Goal: Task Accomplishment & Management: Complete application form

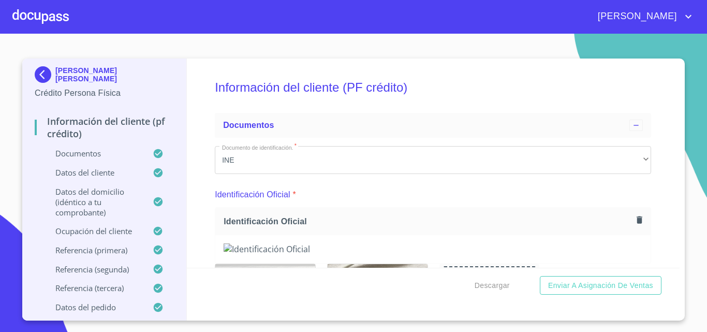
scroll to position [5537, 0]
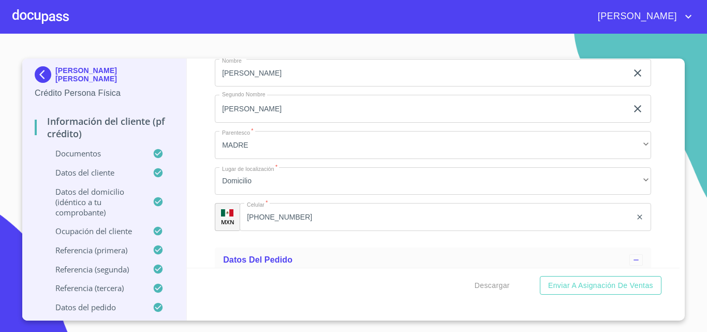
click at [57, 13] on div at bounding box center [40, 16] width 56 height 33
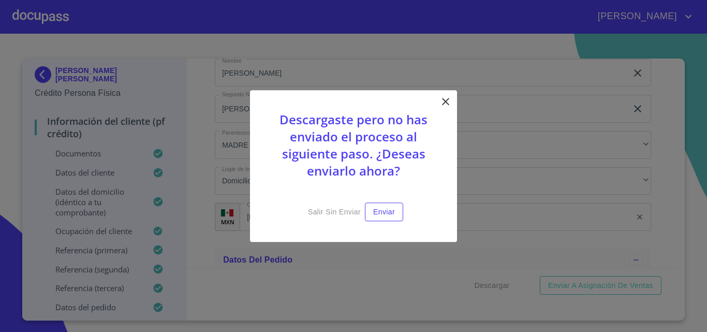
click at [448, 96] on icon at bounding box center [446, 101] width 12 height 12
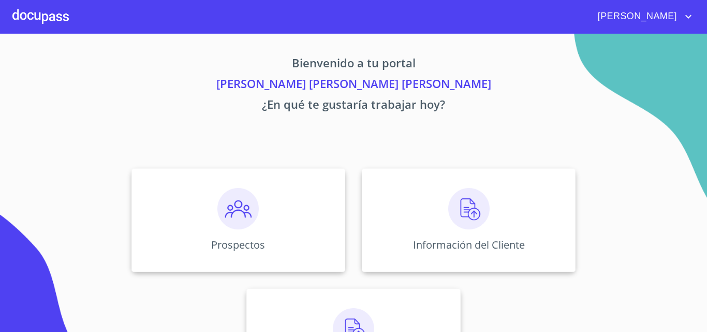
click at [42, 14] on div at bounding box center [40, 16] width 56 height 33
click at [188, 203] on div "Prospectos" at bounding box center [239, 220] width 214 height 104
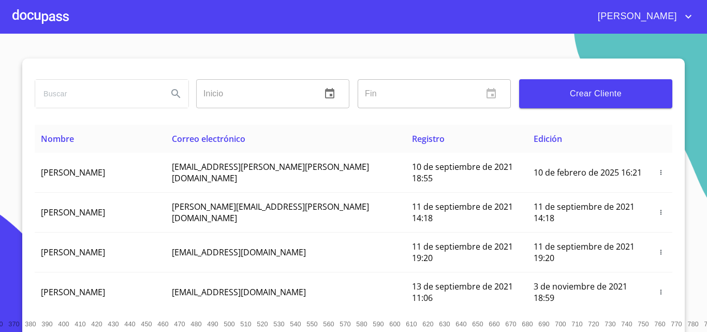
click at [43, 19] on div at bounding box center [40, 16] width 56 height 33
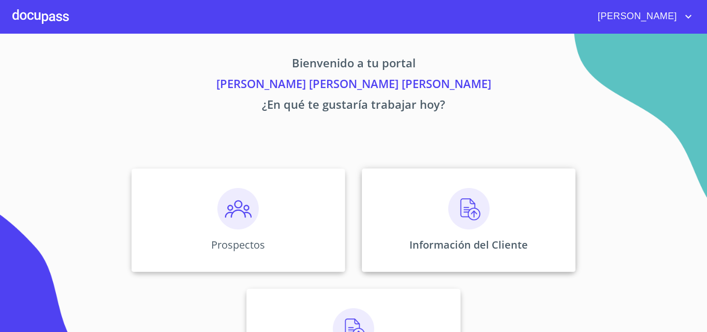
click at [445, 237] on div "Información del Cliente" at bounding box center [469, 220] width 214 height 104
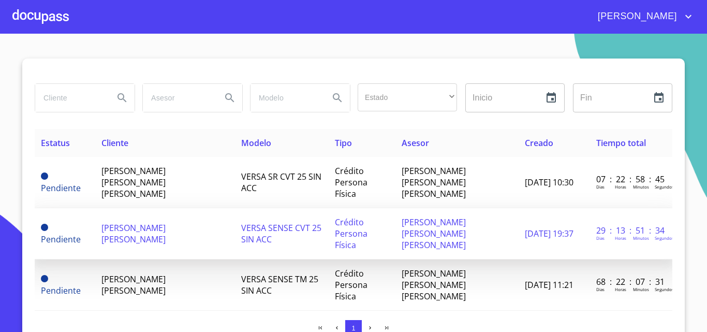
scroll to position [52, 0]
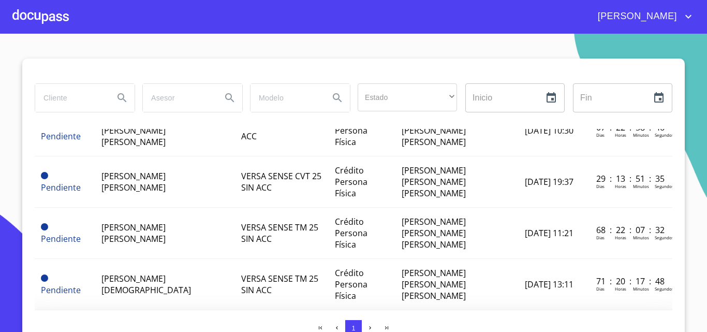
click at [161, 310] on td "[PERSON_NAME] [PERSON_NAME]" at bounding box center [165, 335] width 140 height 51
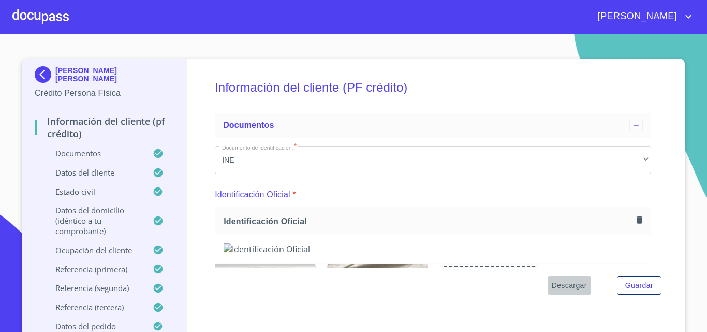
click at [559, 286] on span "Descargar" at bounding box center [569, 285] width 35 height 13
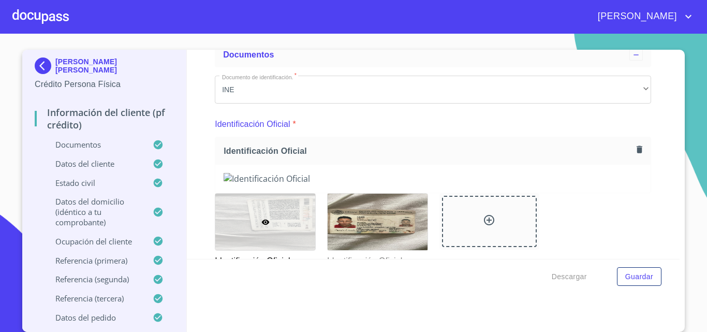
scroll to position [155, 0]
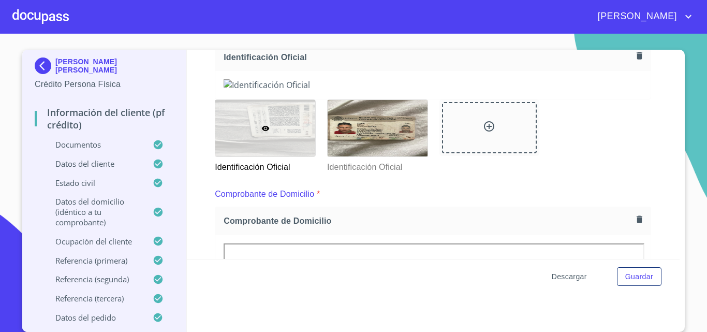
click at [564, 274] on span "Descargar" at bounding box center [569, 276] width 35 height 13
